Goal: Task Accomplishment & Management: Use online tool/utility

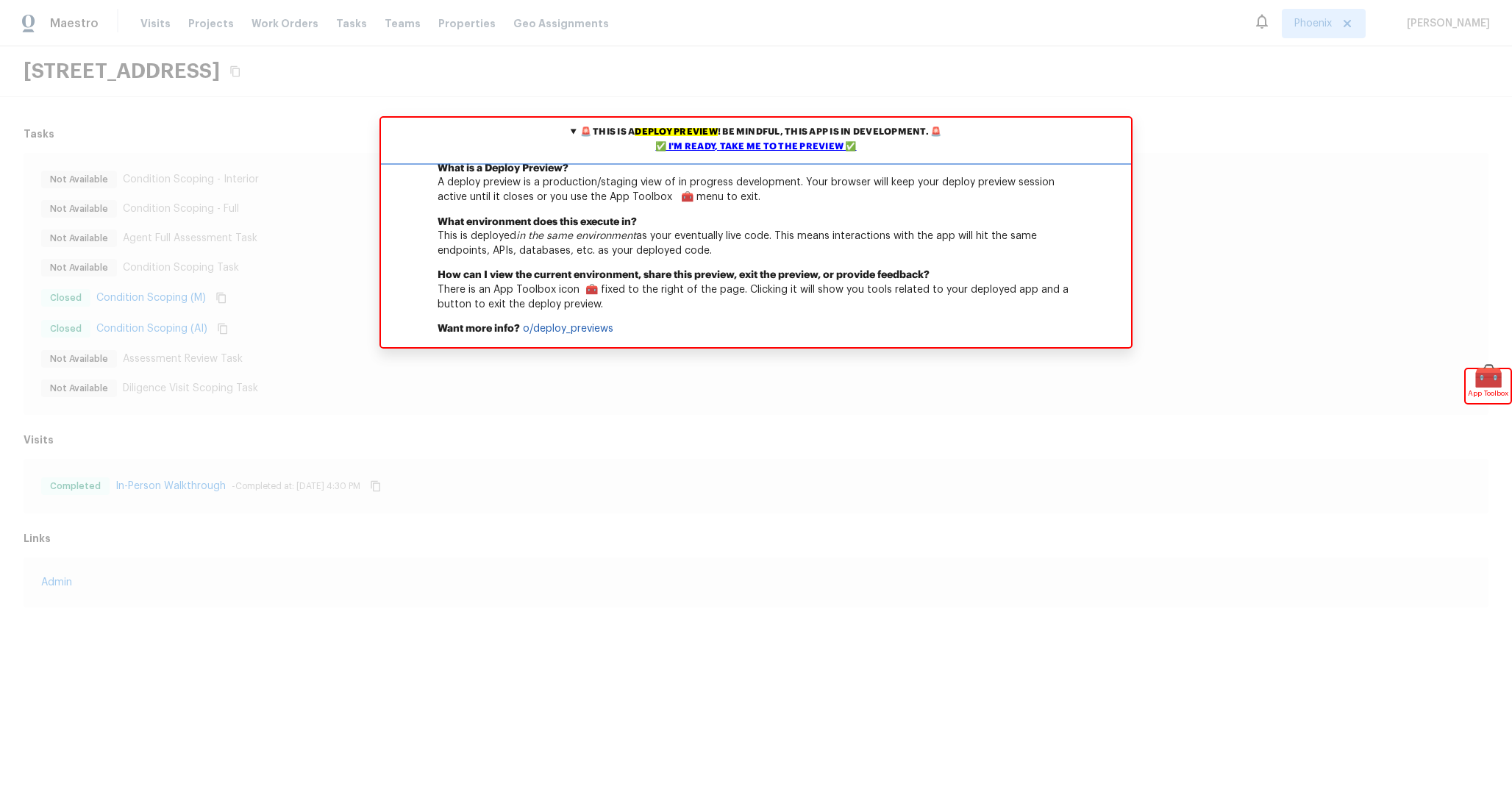
click at [831, 149] on div "✅ I'm ready, take me to the preview ✅" at bounding box center [756, 147] width 743 height 15
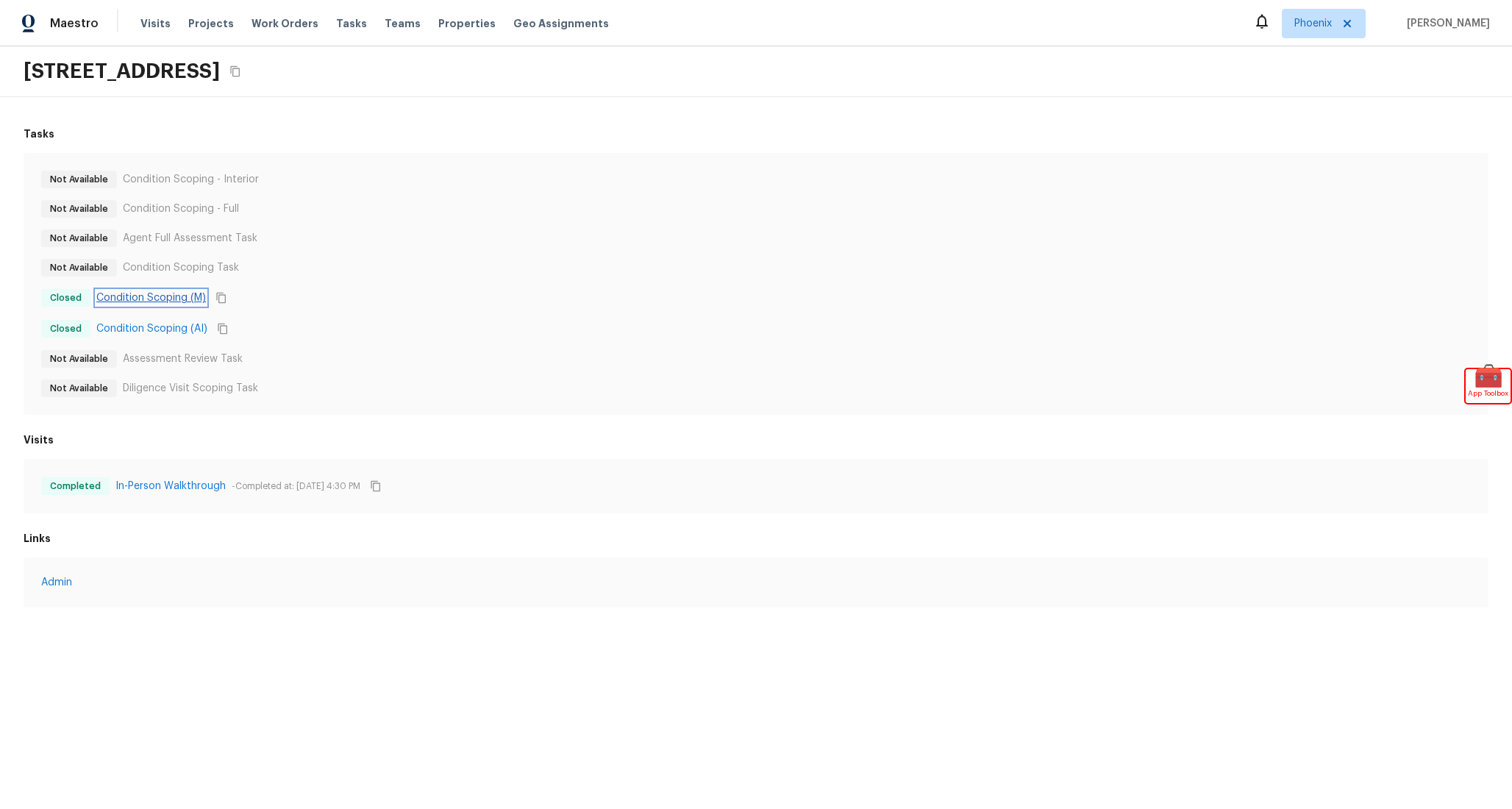
click at [154, 298] on link "Condition Scoping (M)" at bounding box center [151, 298] width 110 height 15
click at [148, 326] on link "Condition Scoping (AI)" at bounding box center [152, 329] width 111 height 15
click at [646, 181] on div "Not Available Condition Scoping - Interior" at bounding box center [756, 179] width 1429 height 18
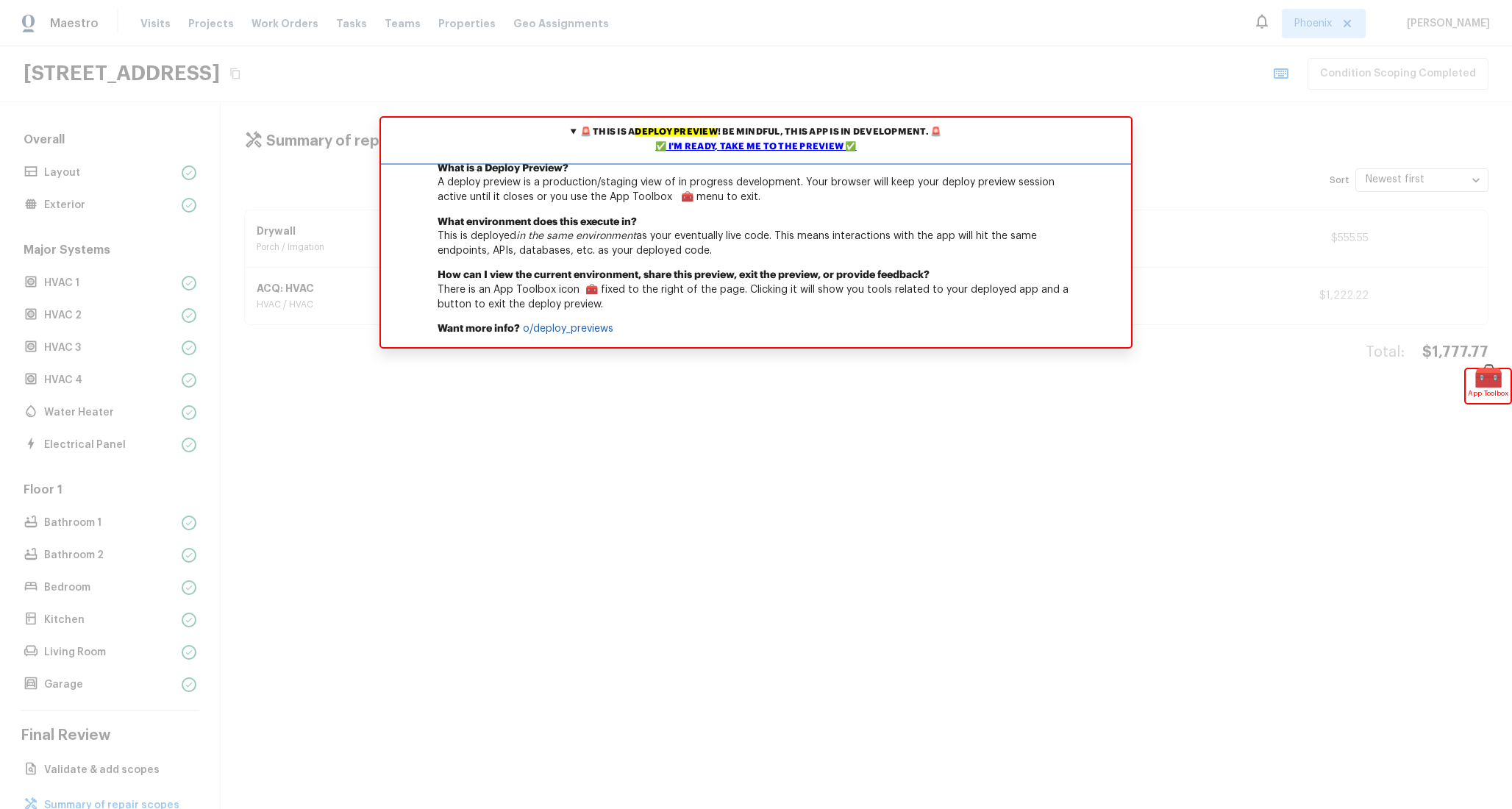
click at [720, 150] on div "✅ I'm ready, take me to the preview ✅" at bounding box center [756, 147] width 743 height 15
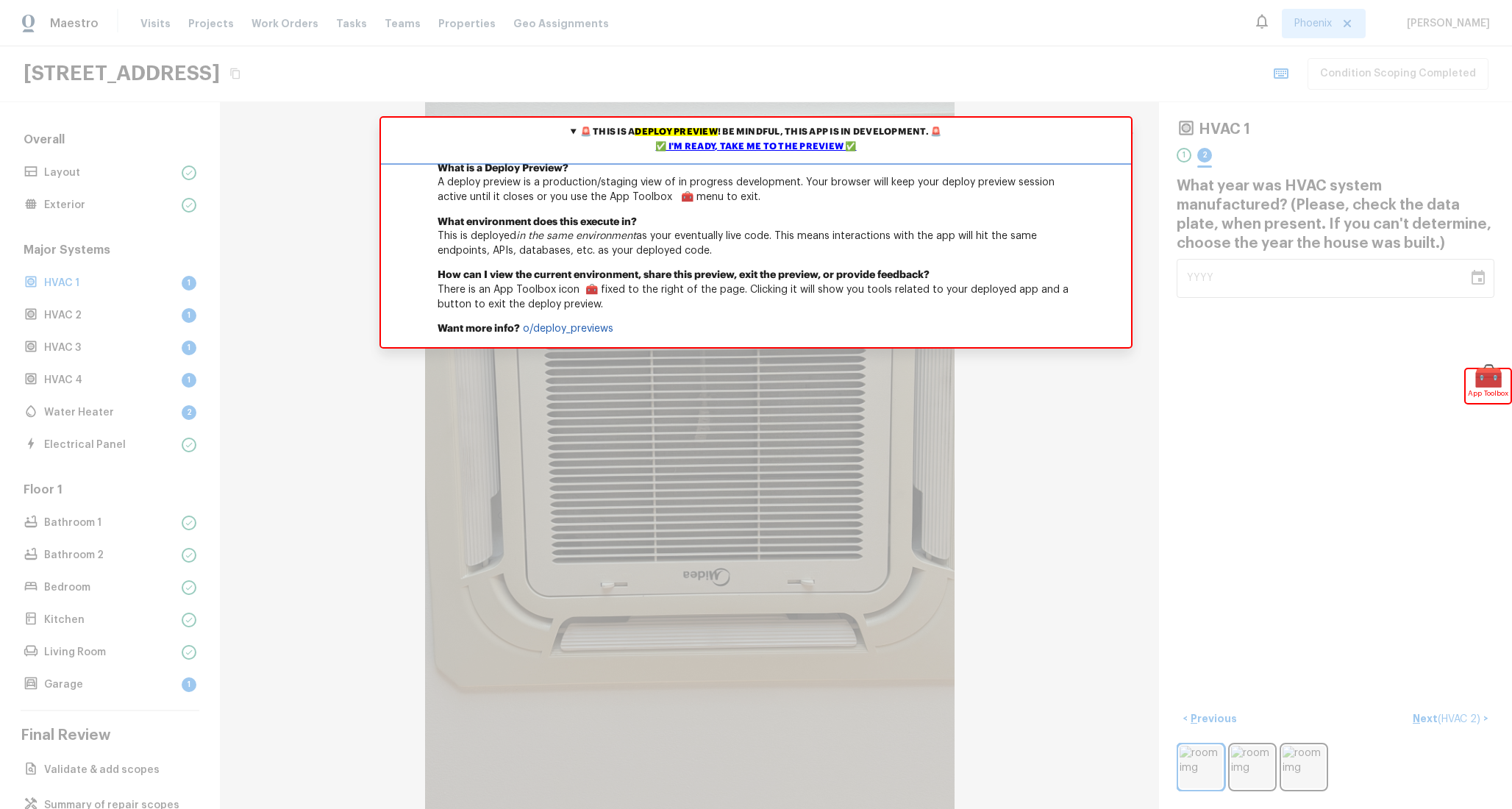
click at [729, 151] on div "✅ I'm ready, take me to the preview ✅" at bounding box center [756, 147] width 743 height 15
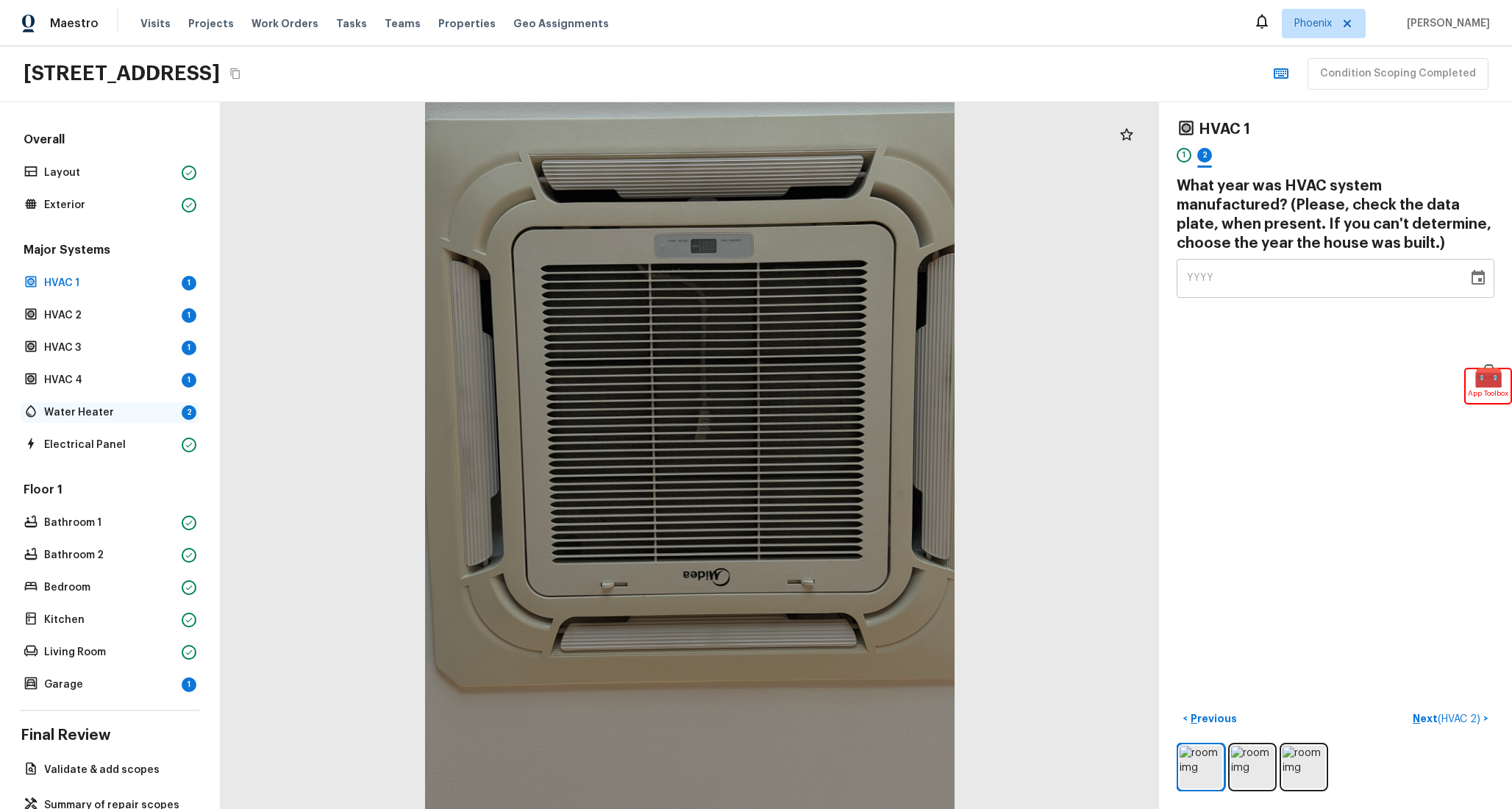
scroll to position [48, 0]
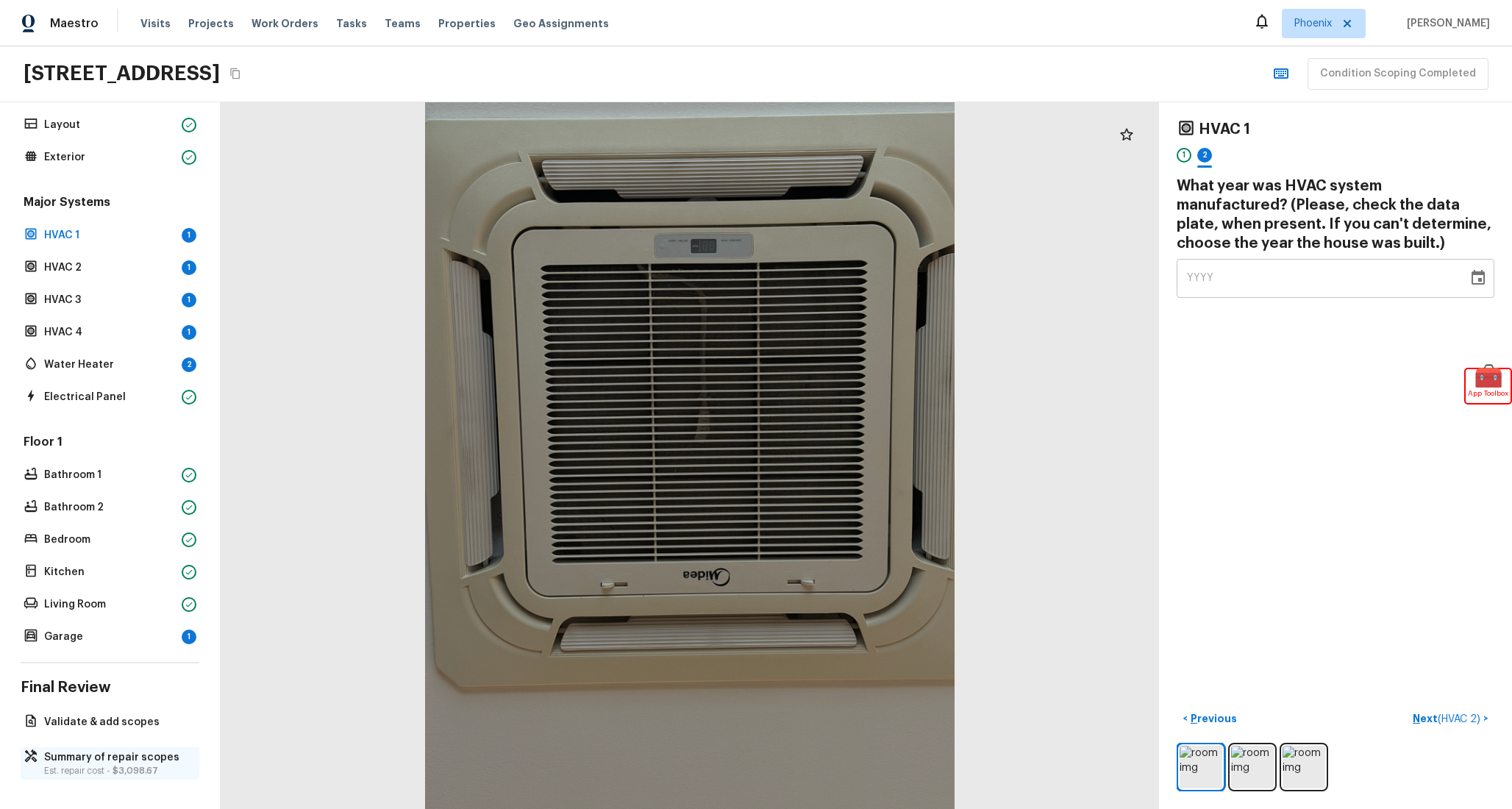
click at [111, 761] on p "Summary of repair scopes" at bounding box center [117, 757] width 146 height 15
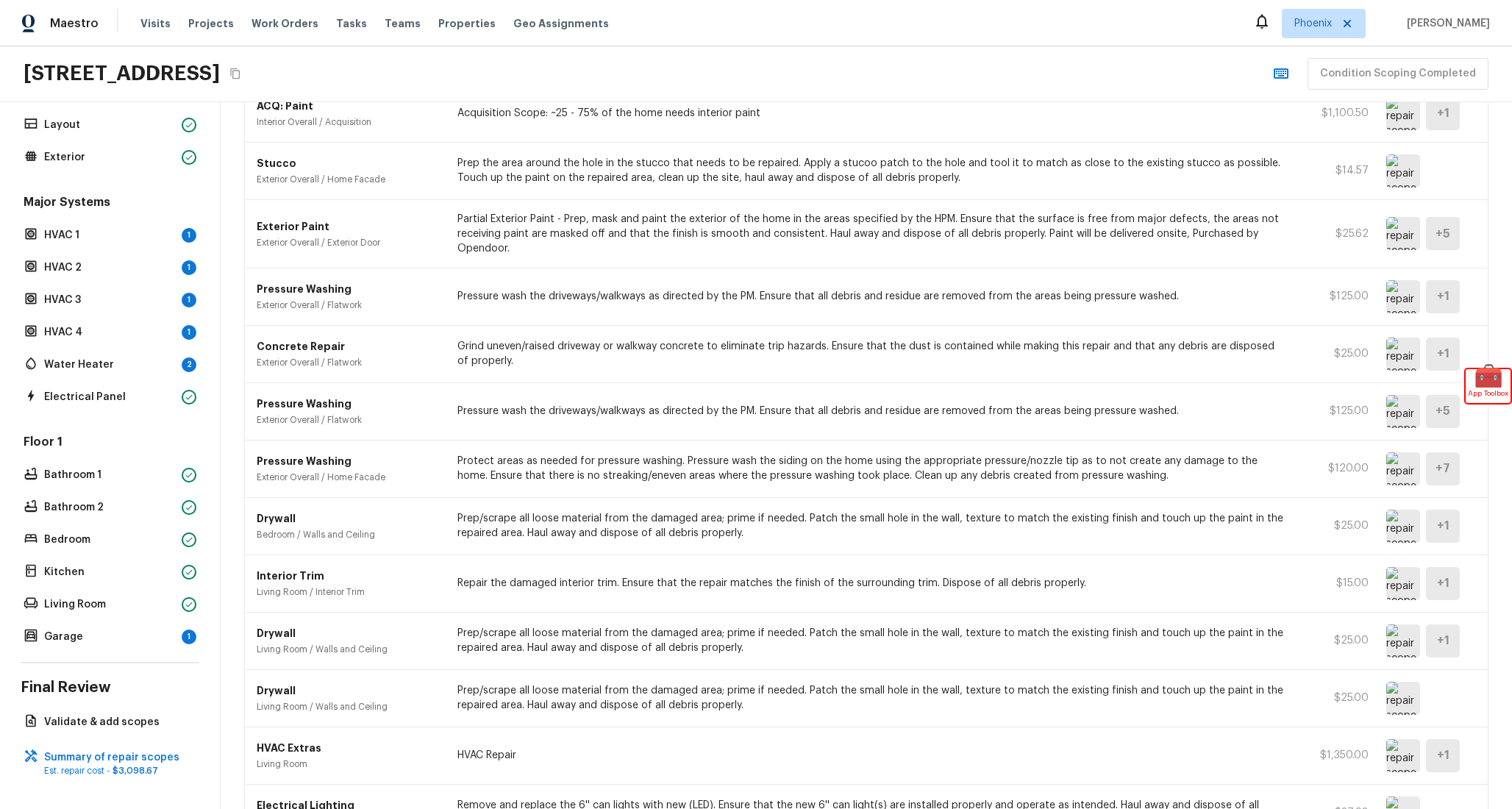
scroll to position [0, 0]
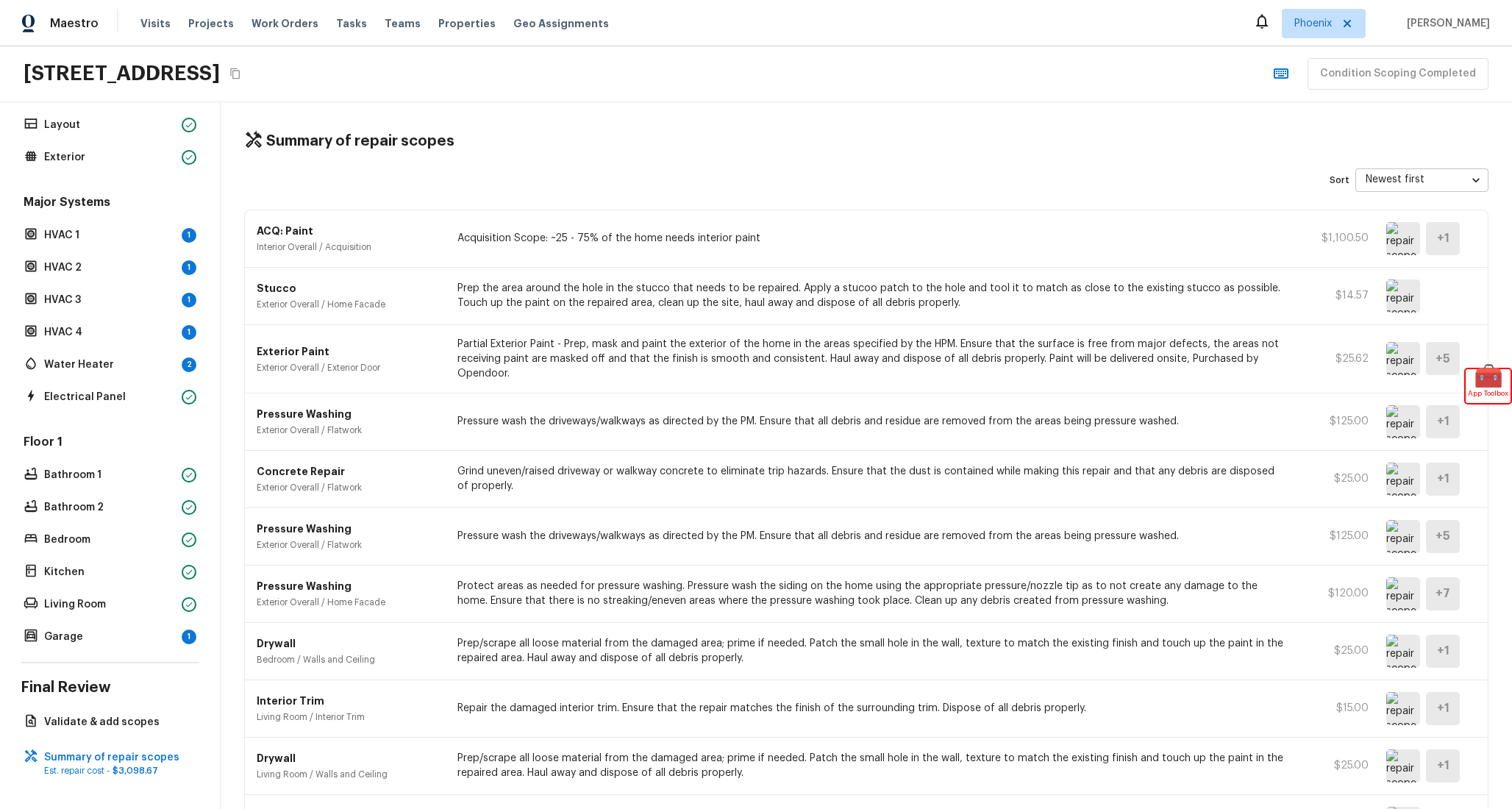
click at [245, 78] on button "Copy Address" at bounding box center [235, 74] width 19 height 19
